Goal: Communication & Community: Ask a question

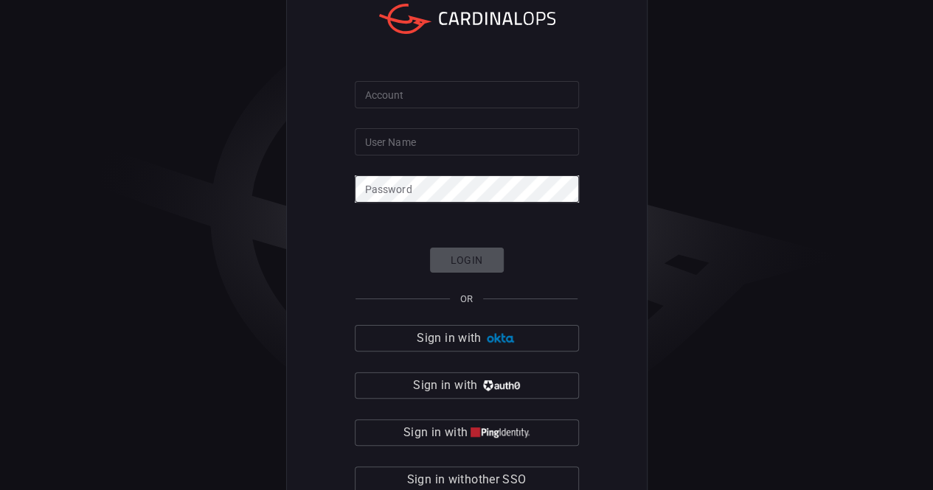
click at [413, 97] on input "Account" at bounding box center [467, 94] width 224 height 27
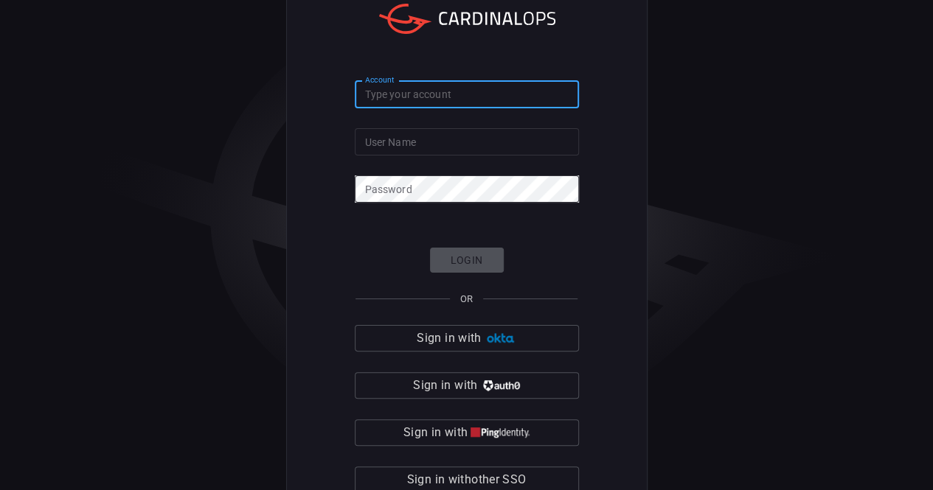
type input "pepsico-core"
click at [429, 153] on input "User Name" at bounding box center [467, 141] width 224 height 27
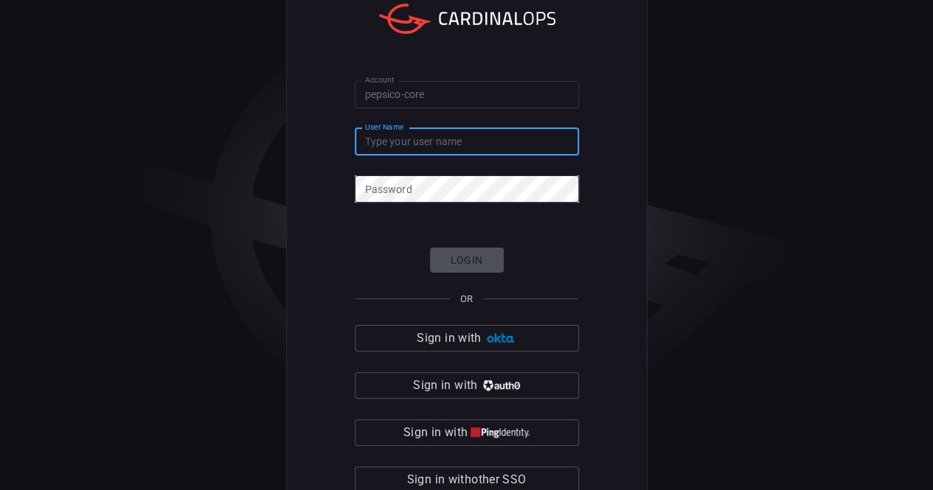
type input "dayton.dye"
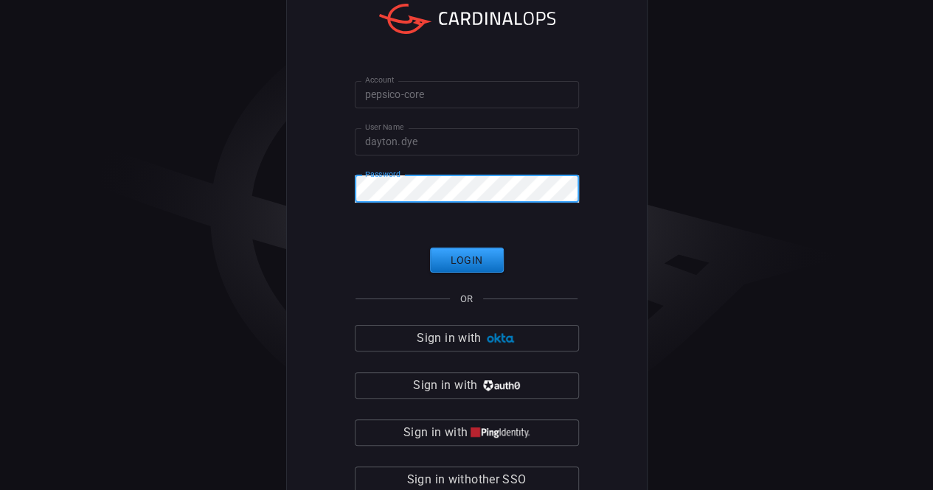
click button "Login" at bounding box center [467, 261] width 74 height 26
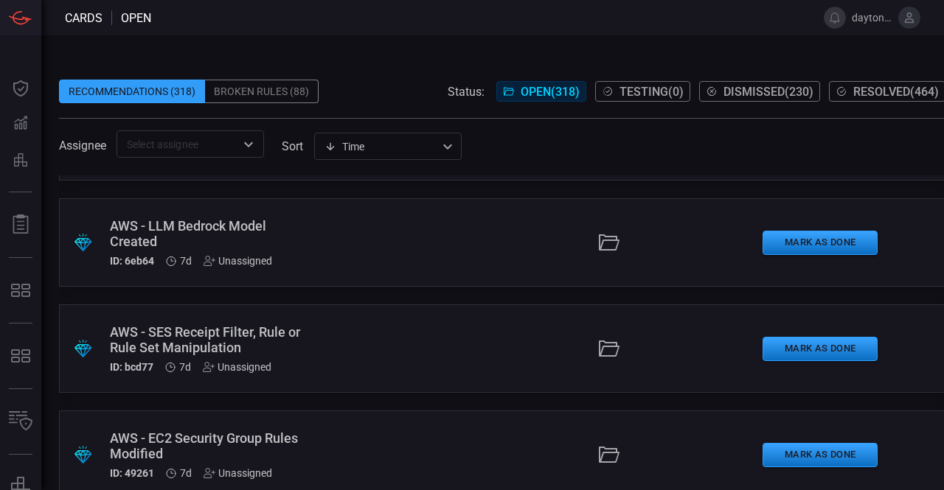
scroll to position [811, 0]
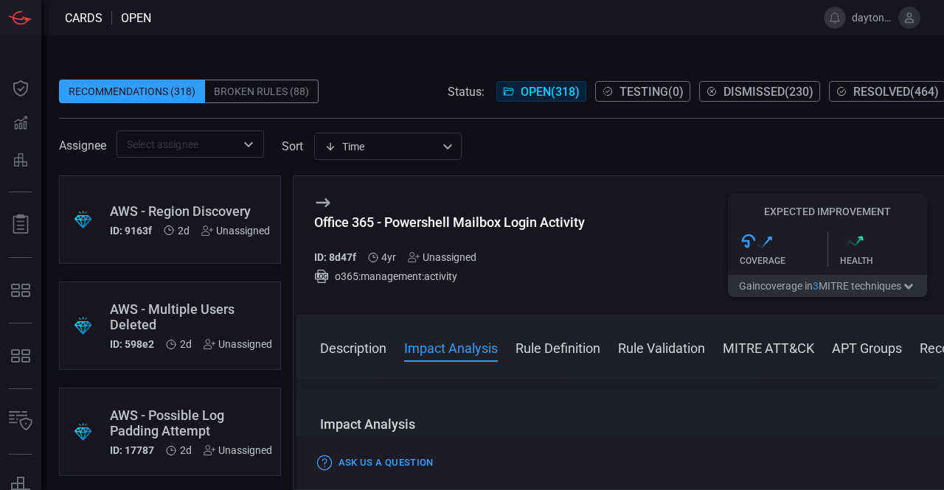
scroll to position [369, 0]
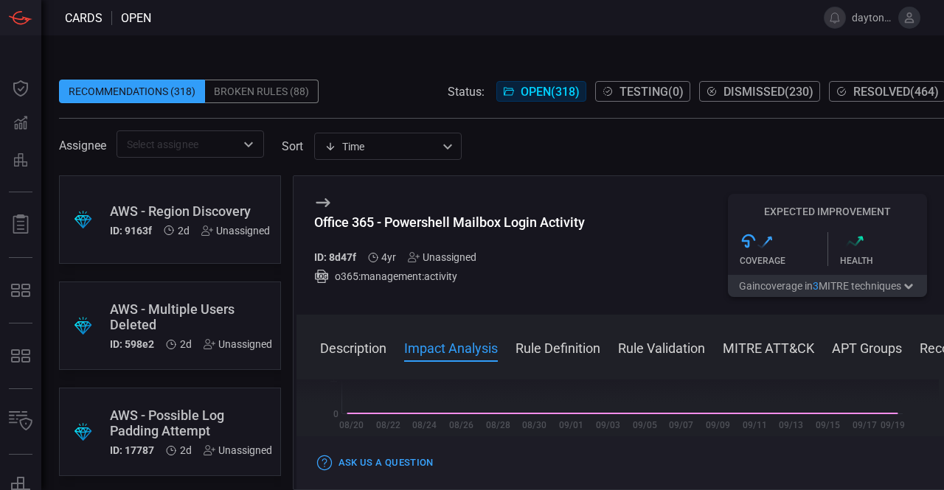
click at [574, 356] on button "Rule Definition" at bounding box center [557, 347] width 85 height 18
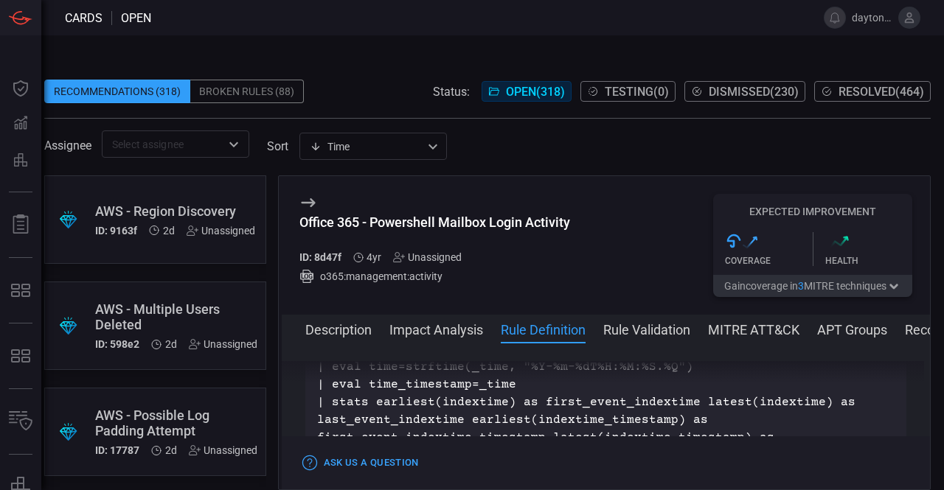
scroll to position [0, 22]
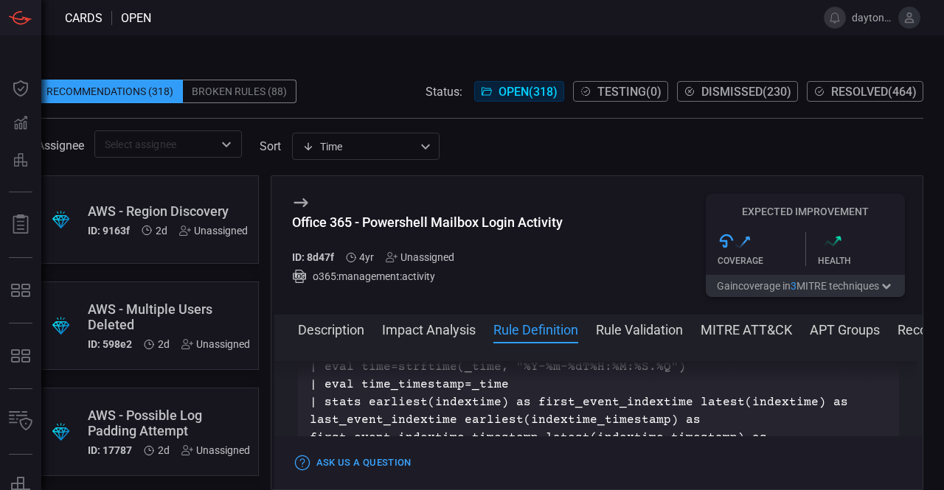
click at [644, 338] on span at bounding box center [598, 350] width 649 height 24
click at [650, 338] on button "Rule Validation" at bounding box center [639, 329] width 87 height 18
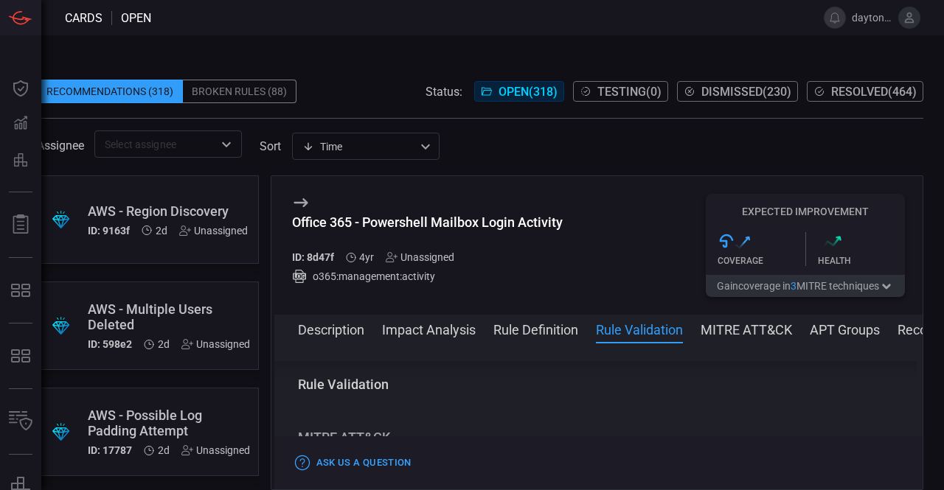
click at [753, 331] on button "MITRE ATT&CK" at bounding box center [745, 329] width 91 height 18
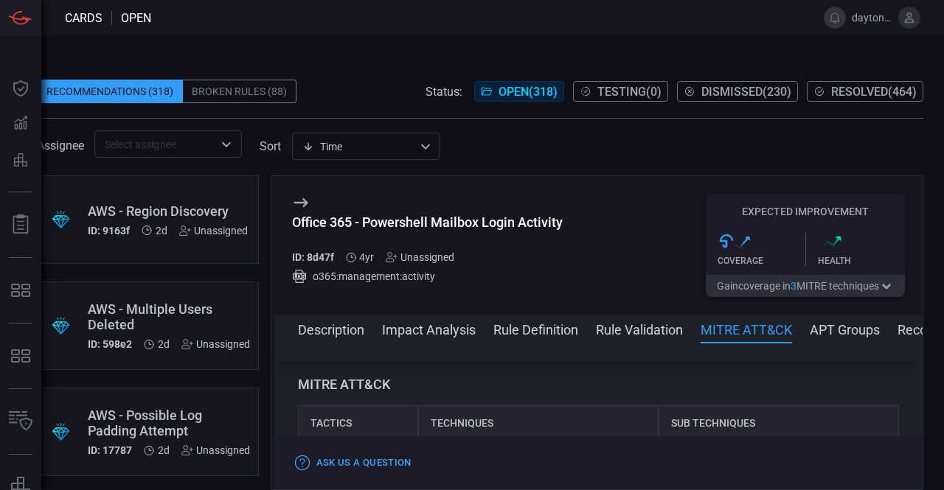
click at [831, 331] on button "APT Groups" at bounding box center [844, 329] width 70 height 18
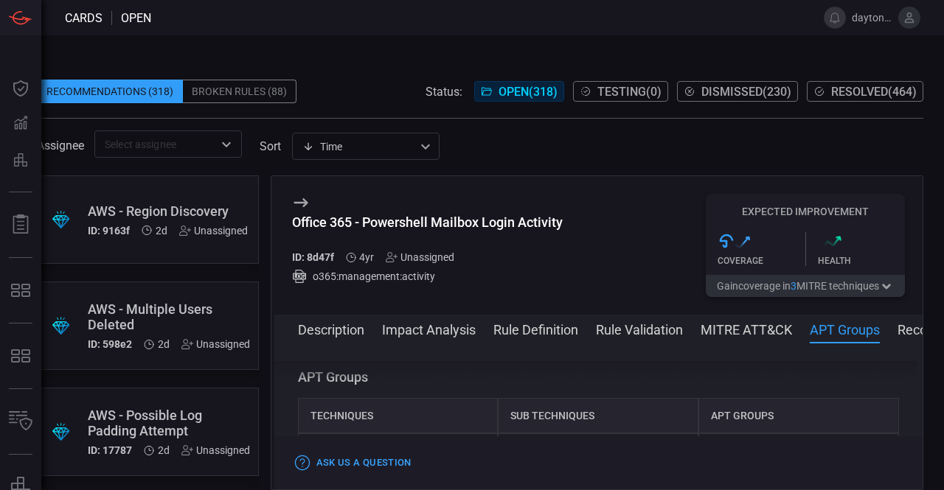
click at [915, 334] on button "Recommendation" at bounding box center [949, 329] width 105 height 18
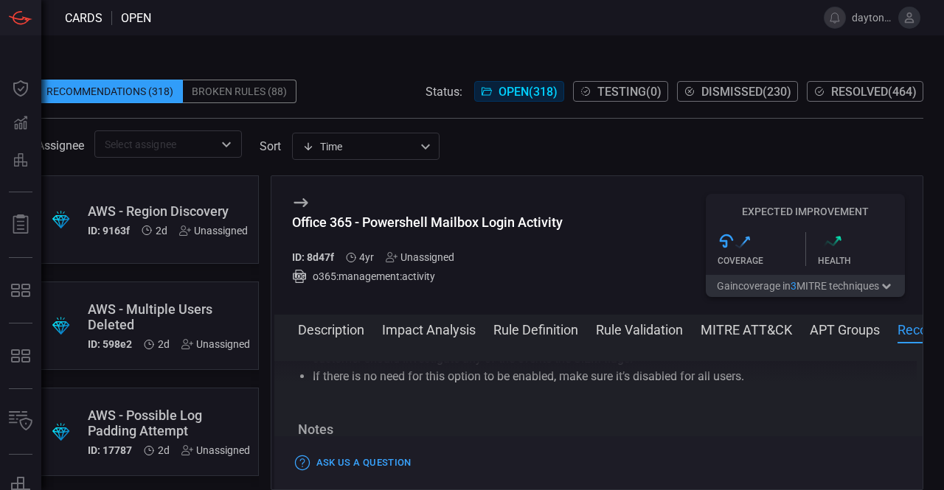
scroll to position [2118, 0]
click at [400, 452] on button "Ask Us a Question" at bounding box center [353, 463] width 123 height 23
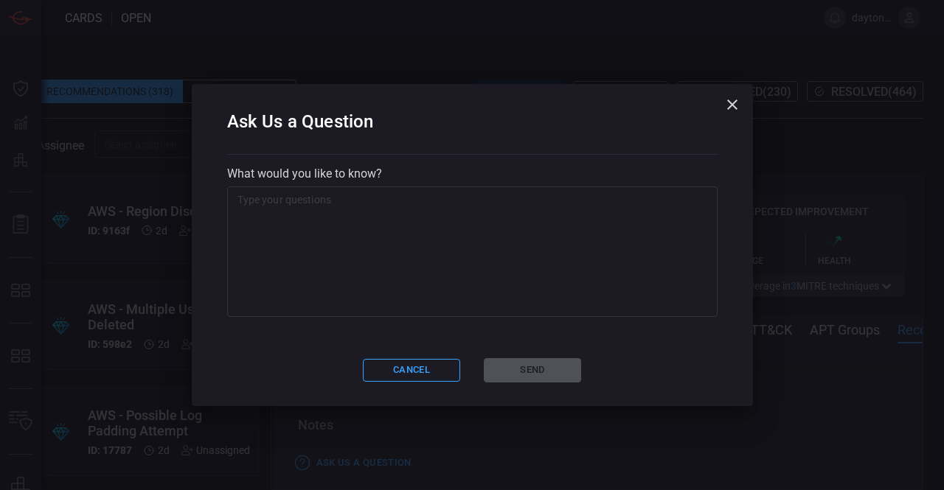
click at [728, 106] on icon "button" at bounding box center [732, 105] width 18 height 18
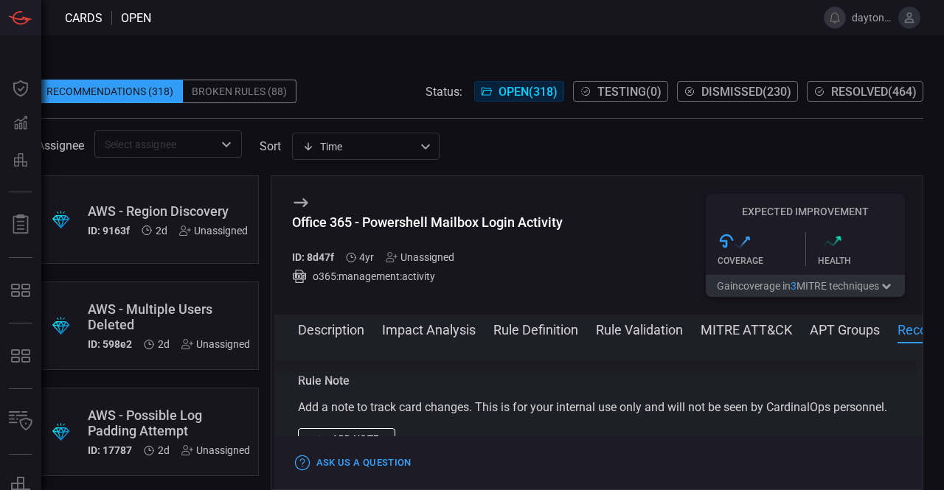
click at [352, 334] on button "Description" at bounding box center [331, 329] width 66 height 18
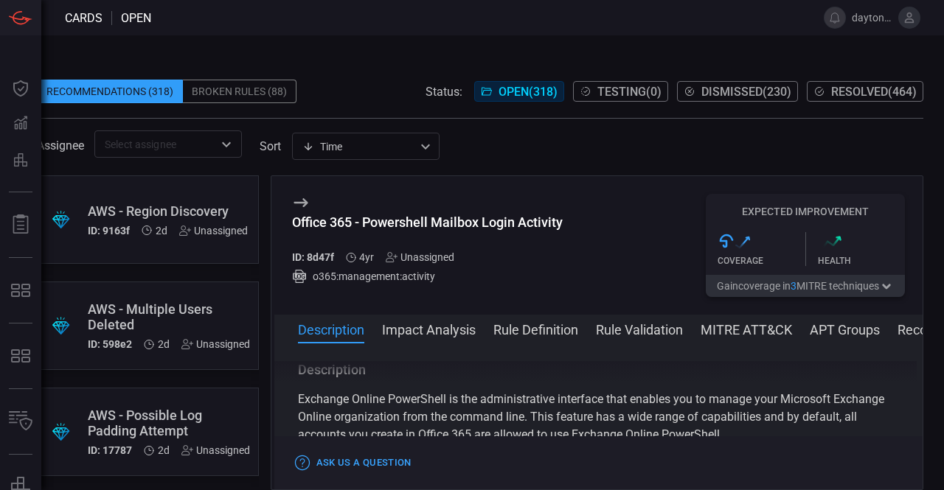
scroll to position [0, 0]
click at [894, 283] on icon "button" at bounding box center [886, 287] width 15 height 12
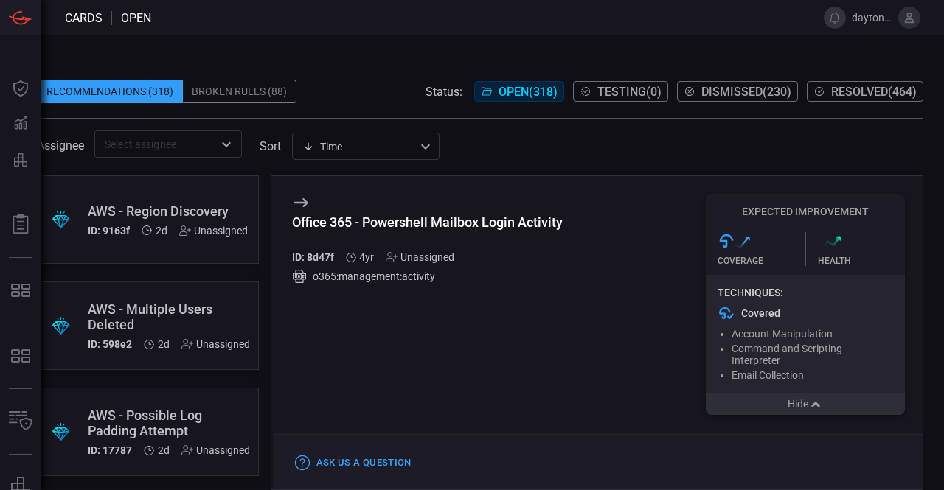
click at [814, 403] on button "Hide" at bounding box center [805, 404] width 199 height 22
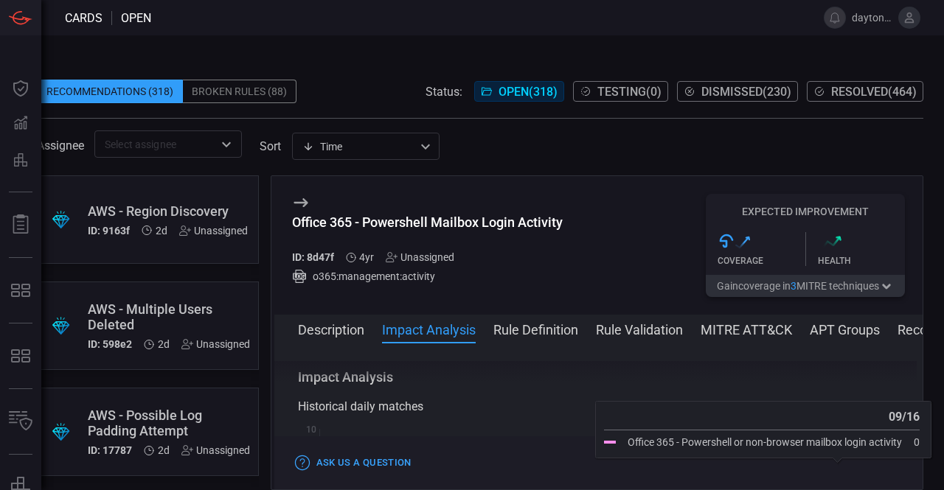
scroll to position [221, 0]
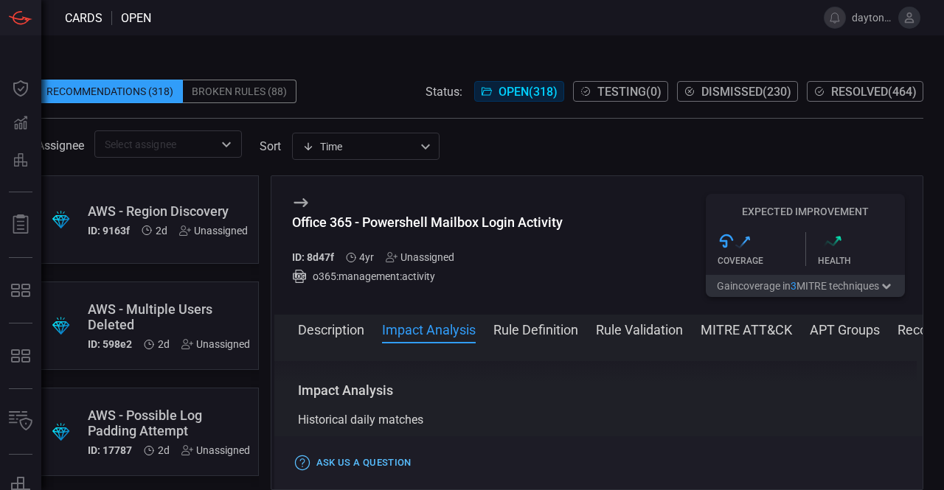
click at [375, 452] on button "Ask Us a Question" at bounding box center [353, 463] width 123 height 23
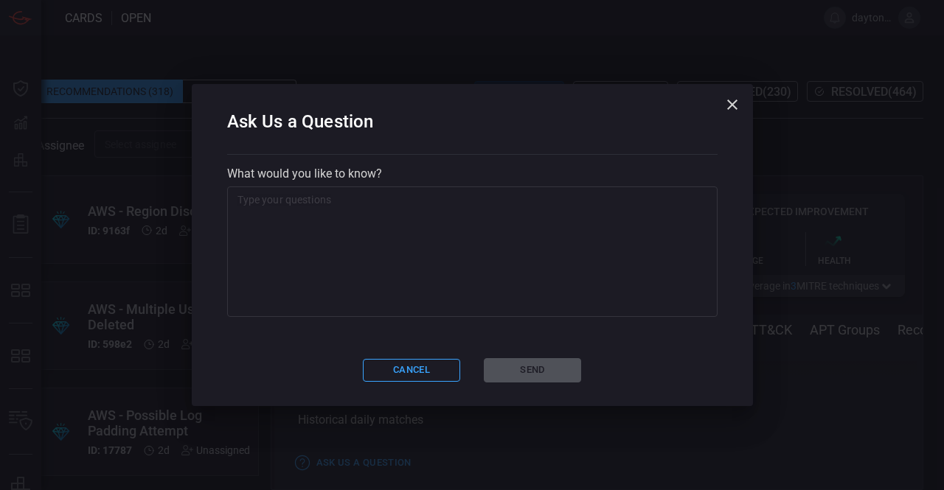
click at [401, 194] on div "x ​" at bounding box center [472, 252] width 490 height 130
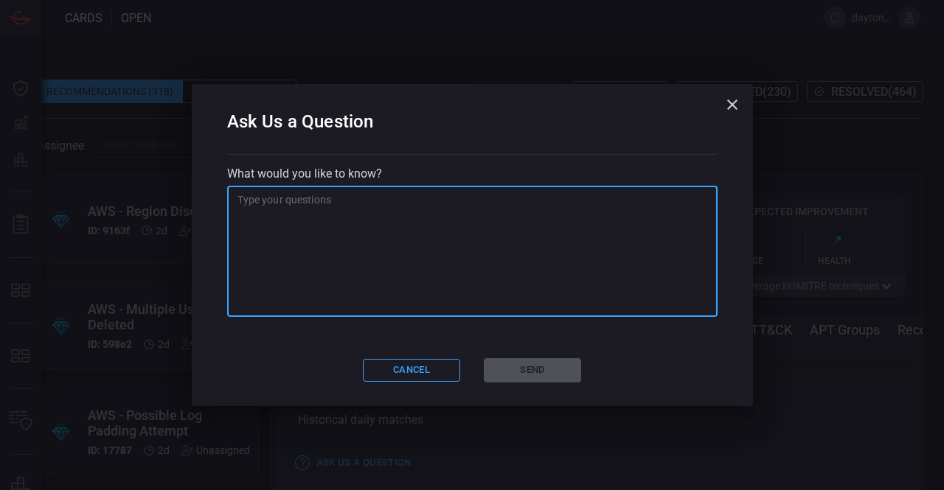
click at [402, 203] on textarea at bounding box center [472, 251] width 470 height 118
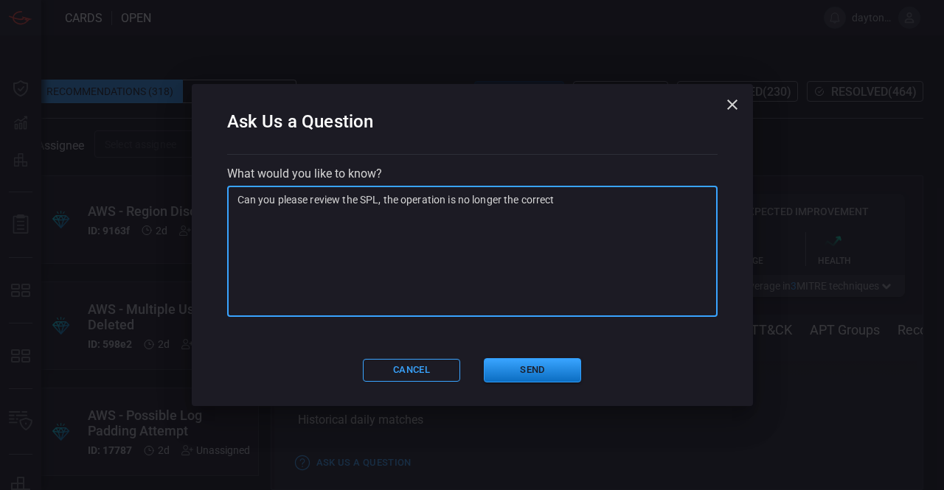
drag, startPoint x: 588, startPoint y: 198, endPoint x: 506, endPoint y: 200, distance: 81.9
click at [506, 200] on textarea "Can you please review the SPL, the operation is no longer the correct" at bounding box center [472, 251] width 470 height 118
paste textarea "Operation=MailboxLogin"
click at [379, 199] on textarea "Can you please review the SPL, the operation is no longer, "Operation=MailboxLo…" at bounding box center [472, 251] width 470 height 118
type textarea "Can you please review the SPL? The operation is no longer, "Operation=MailboxLo…"
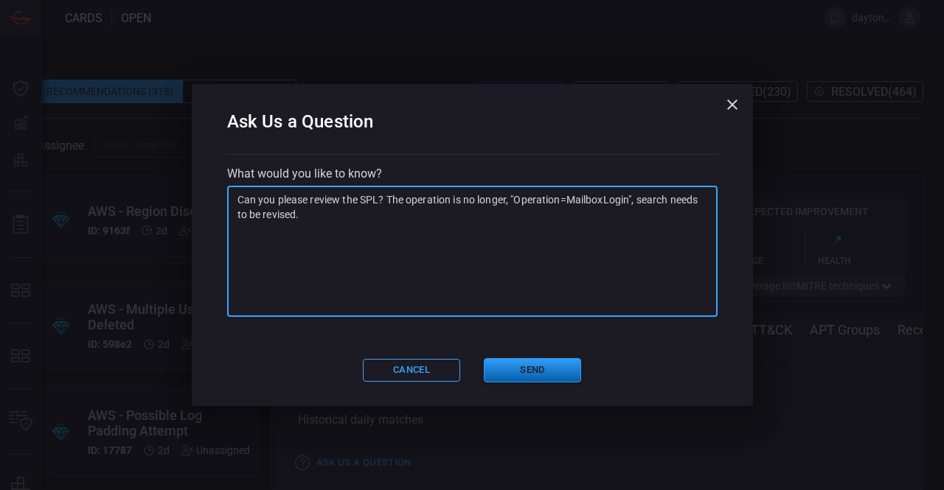
click at [500, 370] on button "Send" at bounding box center [532, 370] width 97 height 24
